Goal: Information Seeking & Learning: Learn about a topic

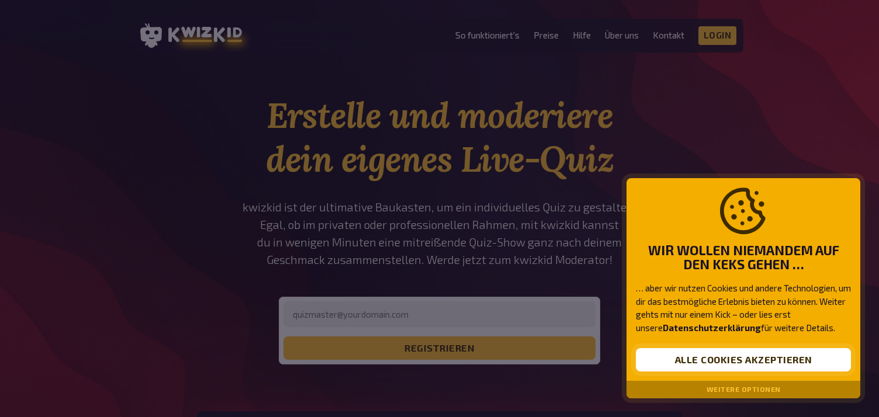
drag, startPoint x: 764, startPoint y: 347, endPoint x: 760, endPoint y: 353, distance: 7.1
click at [760, 353] on div "Wir wollen niemandem auf den Keks gehen … … aber wir nutzen Cookies und andere …" at bounding box center [744, 279] width 234 height 203
click at [753, 359] on button "Alle Cookies akzeptieren" at bounding box center [743, 359] width 215 height 23
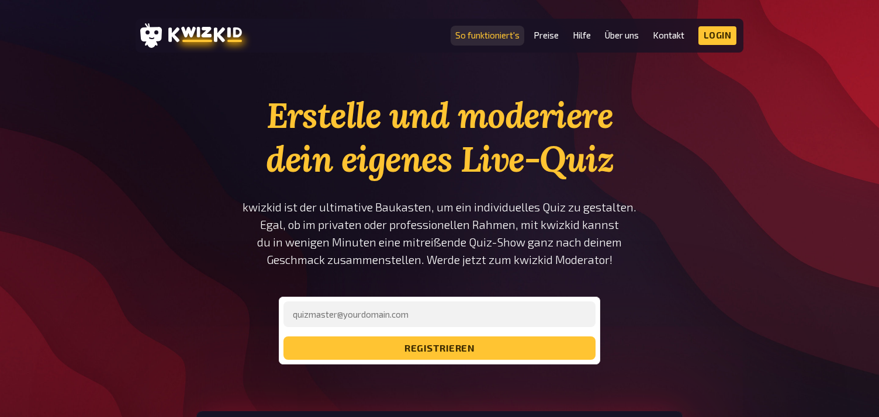
click at [496, 39] on link "So funktioniert's" at bounding box center [487, 35] width 64 height 10
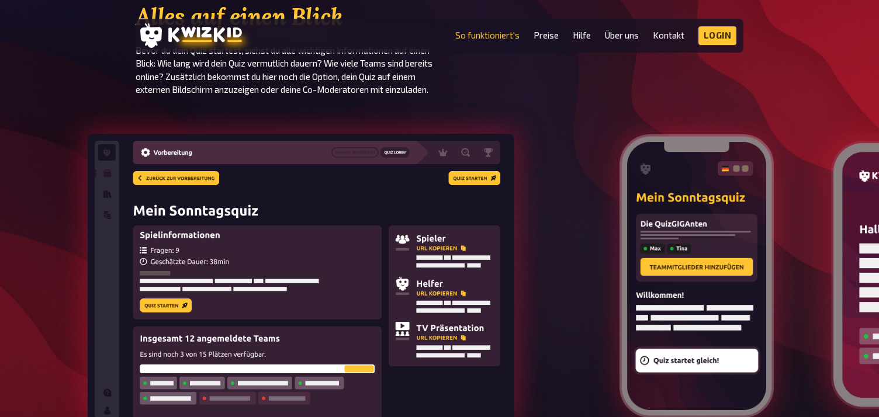
scroll to position [1208, 0]
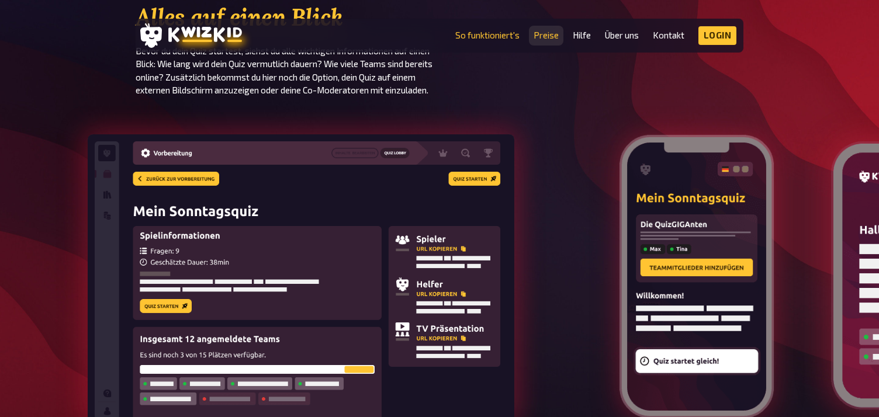
click at [546, 41] on li "Preise" at bounding box center [546, 35] width 25 height 19
click at [545, 36] on link "Preise" at bounding box center [546, 35] width 25 height 10
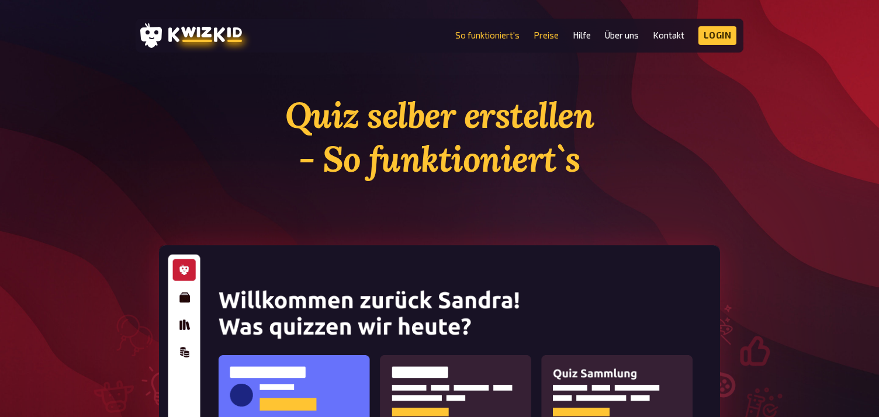
scroll to position [1208, 0]
